Goal: Task Accomplishment & Management: Manage account settings

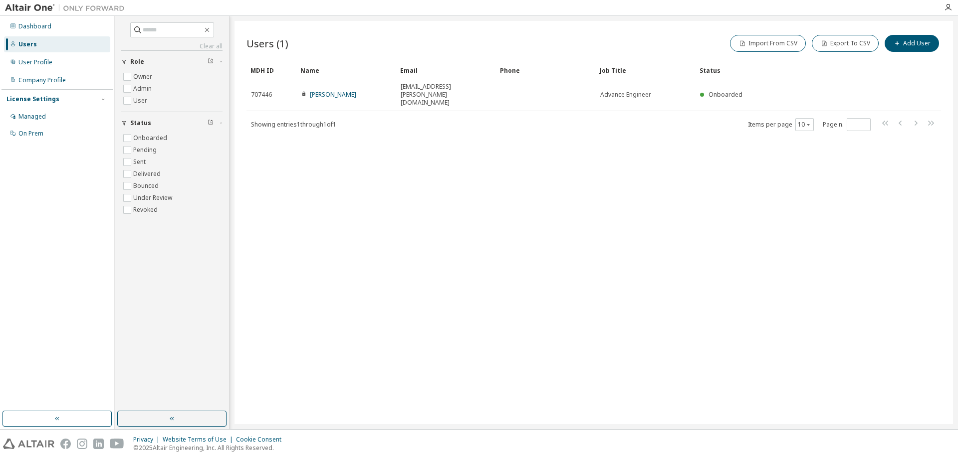
click at [593, 188] on div "Users (1) Import From CSV Export To CSV Add User Clear Load Save Save As Field …" at bounding box center [593, 223] width 718 height 404
click at [42, 114] on div "Managed" at bounding box center [31, 117] width 27 height 8
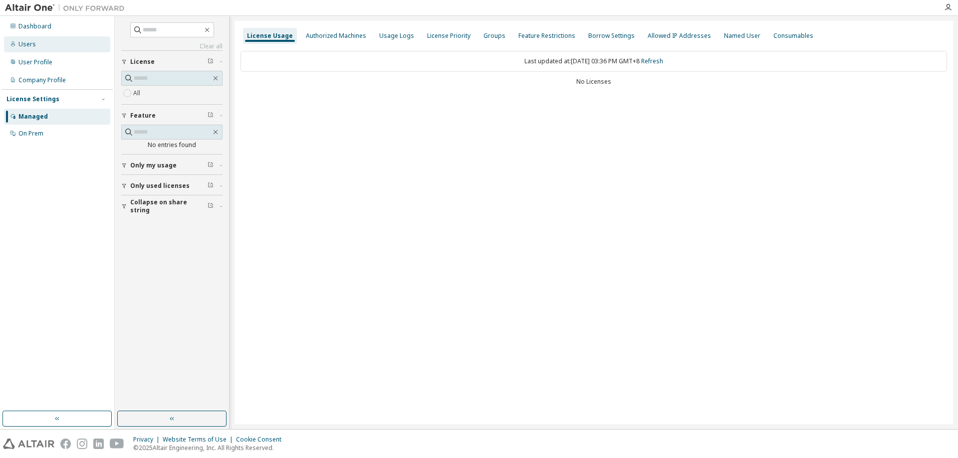
click at [30, 41] on div "Users" at bounding box center [26, 44] width 17 height 8
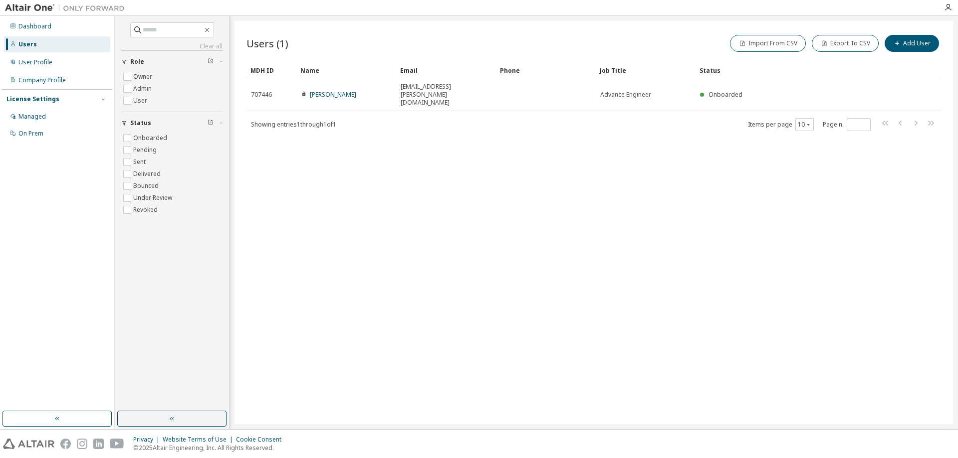
click at [618, 268] on div "Users (1) Import From CSV Export To CSV Add User Clear Load Save Save As Field …" at bounding box center [593, 223] width 718 height 404
click at [382, 303] on div "Users (1) Import From CSV Export To CSV Add User Clear Load Save Save As Field …" at bounding box center [593, 223] width 718 height 404
click at [42, 117] on div "Managed" at bounding box center [31, 117] width 27 height 8
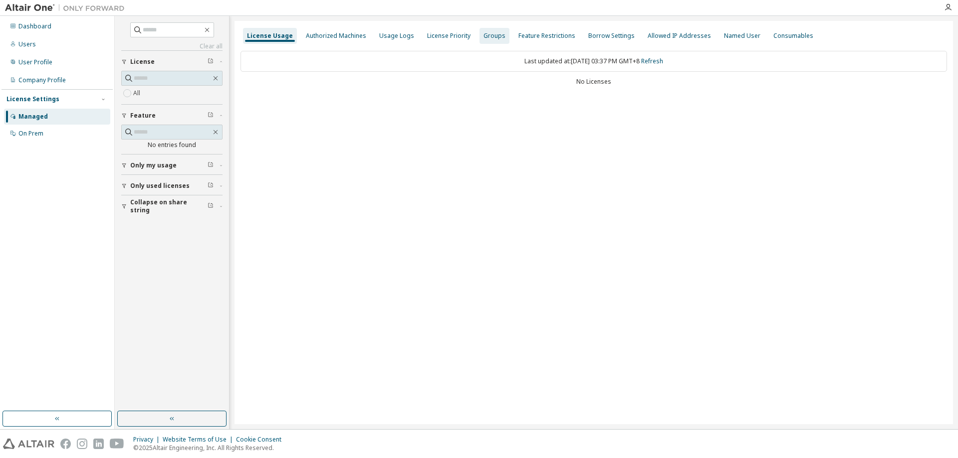
click at [479, 39] on div "Groups" at bounding box center [494, 36] width 30 height 16
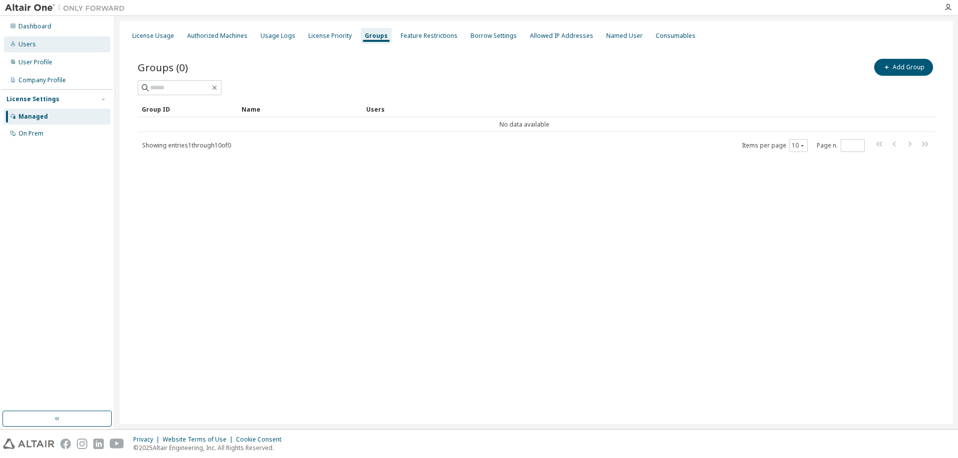
click at [28, 48] on div "Users" at bounding box center [57, 44] width 106 height 16
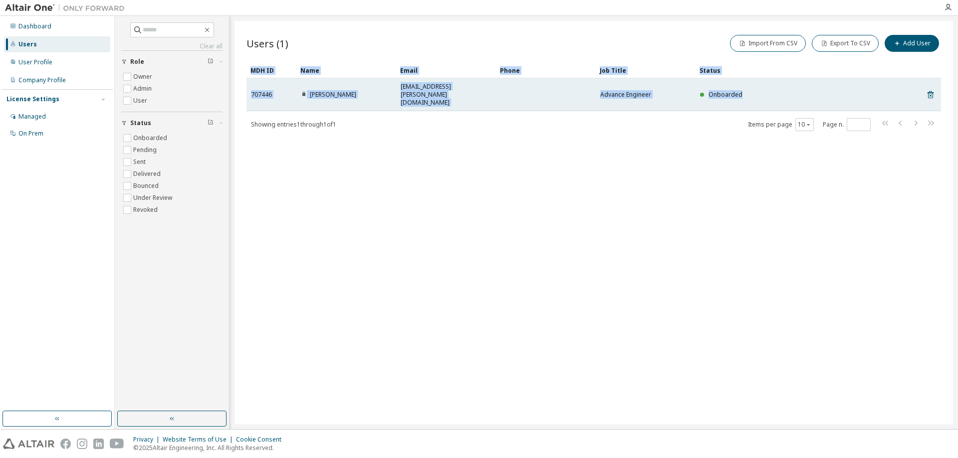
drag, startPoint x: 254, startPoint y: 86, endPoint x: 756, endPoint y: 90, distance: 501.3
click at [756, 90] on div "Users (1) Import From CSV Export To CSV Add User Clear Load Save Save As Field …" at bounding box center [593, 223] width 718 height 404
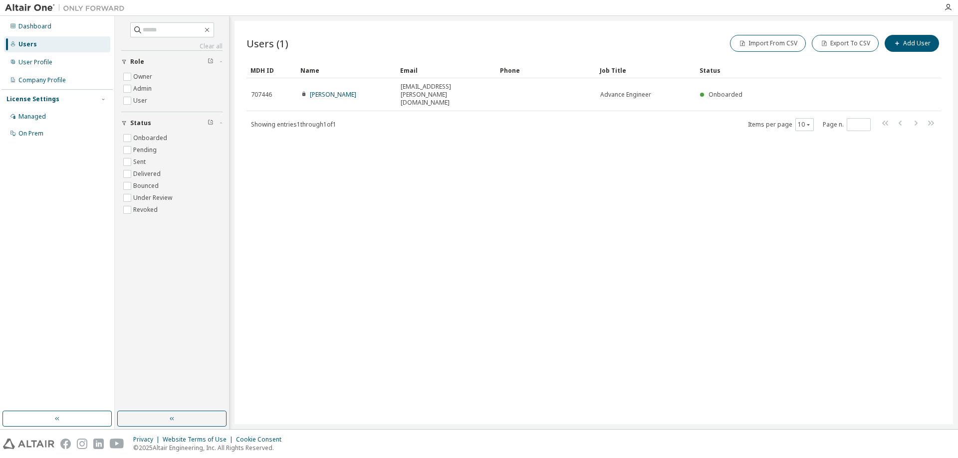
click at [661, 131] on div "Users (1) Import From CSV Export To CSV Add User Clear Load Save Save As Field …" at bounding box center [593, 223] width 718 height 404
click at [771, 164] on div "Users (1) Import From CSV Export To CSV Add User Clear Load Save Save As Field …" at bounding box center [593, 223] width 718 height 404
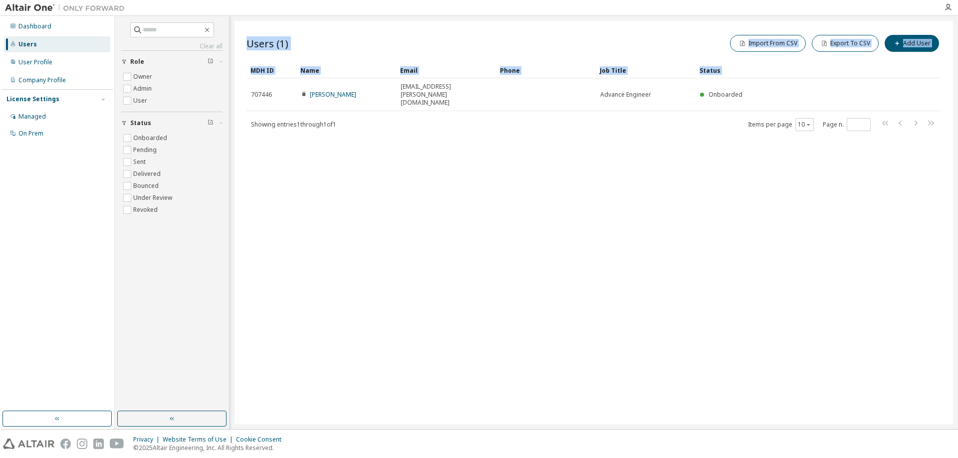
drag, startPoint x: 264, startPoint y: 90, endPoint x: 876, endPoint y: 159, distance: 615.4
click at [876, 159] on div "Users (1) Import From CSV Export To CSV Add User Clear Load Save Save As Field …" at bounding box center [593, 223] width 718 height 404
click at [770, 204] on div "Users (1) Import From CSV Export To CSV Add User Clear Load Save Save As Field …" at bounding box center [593, 223] width 718 height 404
click at [517, 117] on div "Showing entries 1 through 1 of 1 Items per page 10 Page n. *" at bounding box center [593, 124] width 694 height 14
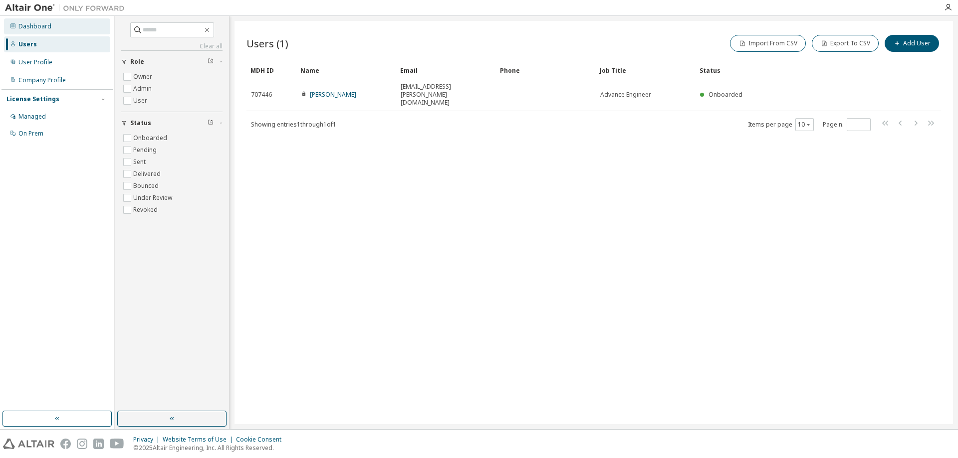
click at [37, 20] on div "Dashboard" at bounding box center [57, 26] width 106 height 16
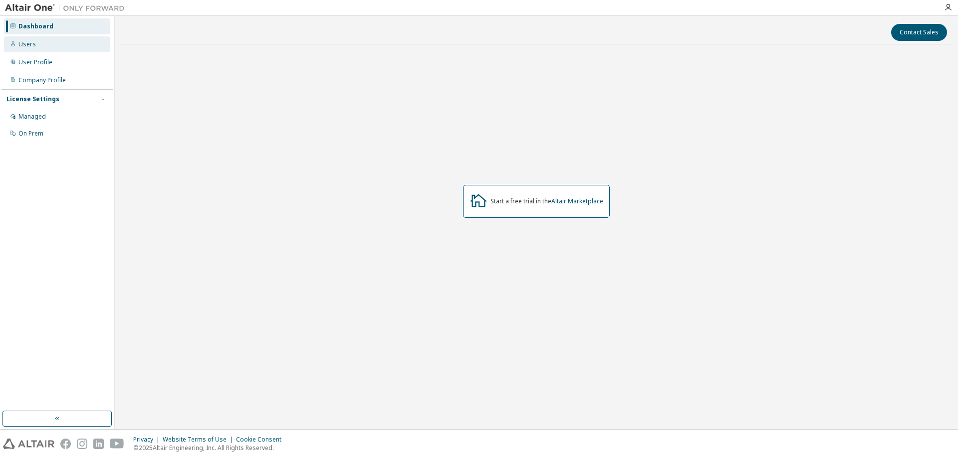
click at [44, 47] on div "Users" at bounding box center [57, 44] width 106 height 16
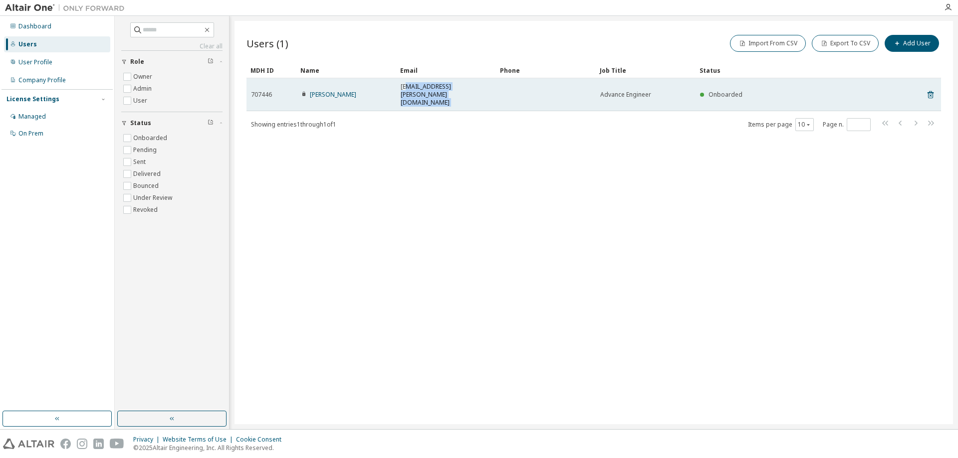
drag, startPoint x: 405, startPoint y: 87, endPoint x: 501, endPoint y: 87, distance: 96.3
click at [501, 87] on tr "707446 [PERSON_NAME] [EMAIL_ADDRESS][PERSON_NAME][DOMAIN_NAME] Advance Engineer…" at bounding box center [593, 94] width 694 height 33
click at [484, 89] on div "[EMAIL_ADDRESS][PERSON_NAME][DOMAIN_NAME]" at bounding box center [446, 95] width 91 height 24
click at [930, 94] on icon at bounding box center [930, 95] width 2 height 2
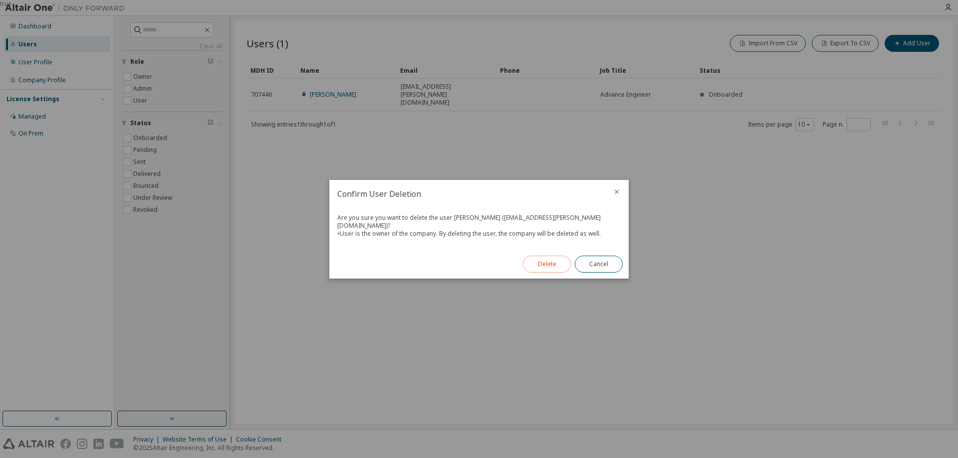
click at [543, 263] on button "Delete" at bounding box center [547, 264] width 48 height 17
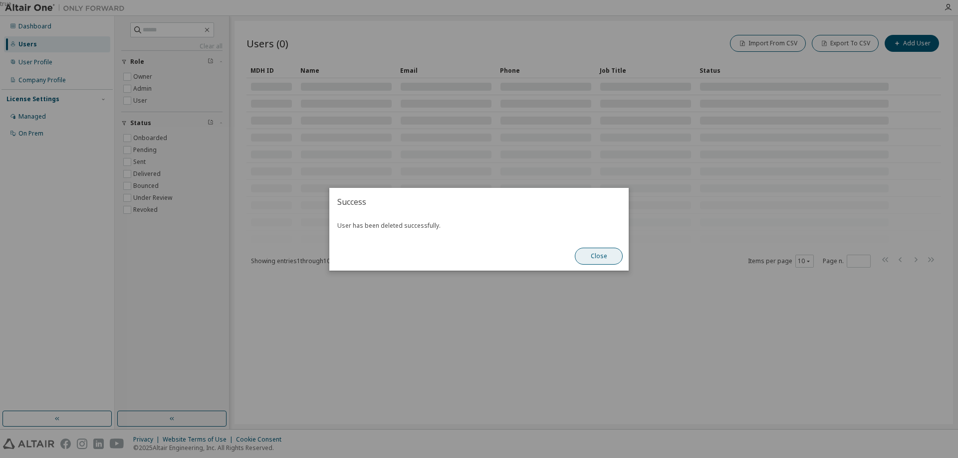
click at [613, 251] on button "Close" at bounding box center [599, 256] width 48 height 17
